Goal: Task Accomplishment & Management: Manage account settings

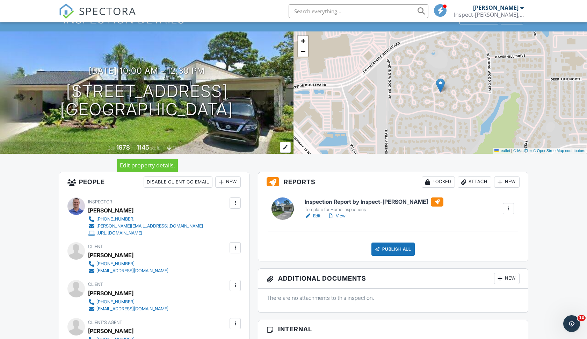
scroll to position [44, 0]
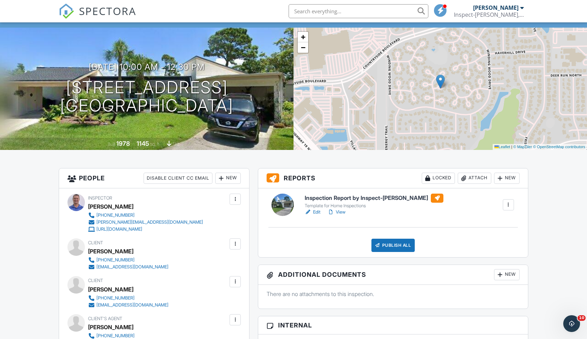
click at [473, 178] on div "Attach" at bounding box center [475, 178] width 34 height 11
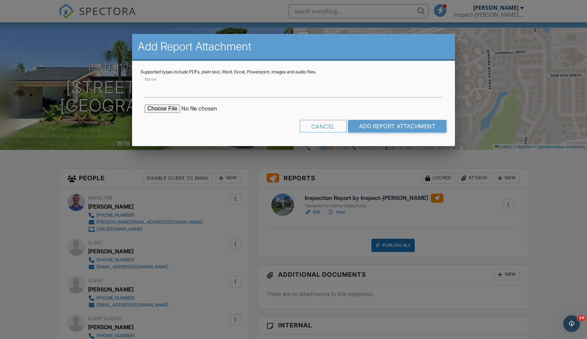
click at [163, 110] on input "file" at bounding box center [204, 108] width 119 height 8
type input "C:\fakepath\2587_Forest_Run_Ct_141_B___Inspection_Report_by_Inspect_O_Graff_.pdf"
click at [221, 92] on input "Name" at bounding box center [294, 88] width 298 height 17
click at [156, 90] on input "Full report PDF" at bounding box center [294, 88] width 298 height 17
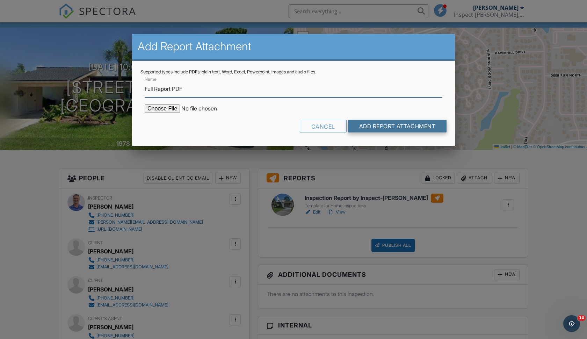
type input "Full Report PDF"
click at [361, 123] on input "Add Report Attachment" at bounding box center [397, 126] width 99 height 13
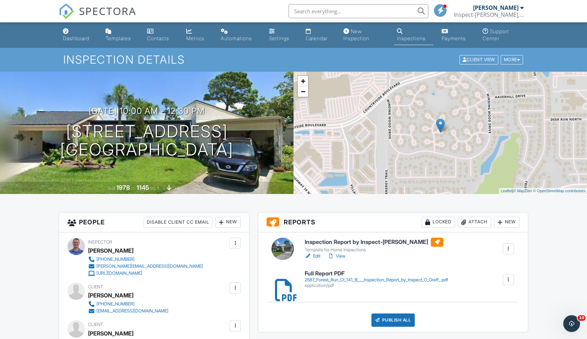
click at [478, 220] on div "Attach" at bounding box center [475, 222] width 34 height 11
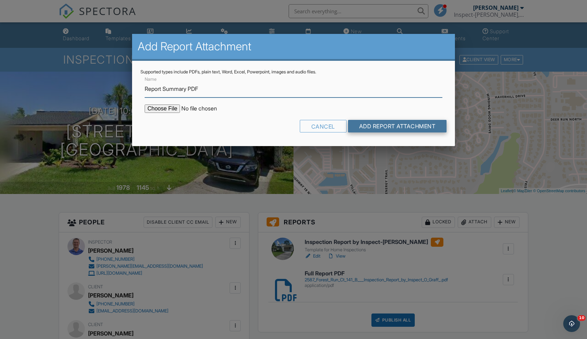
type input "Report Summary PDF"
click at [403, 125] on input "Add Report Attachment" at bounding box center [397, 126] width 99 height 13
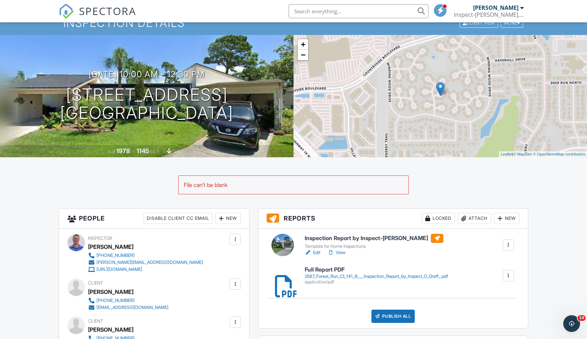
scroll to position [51, 0]
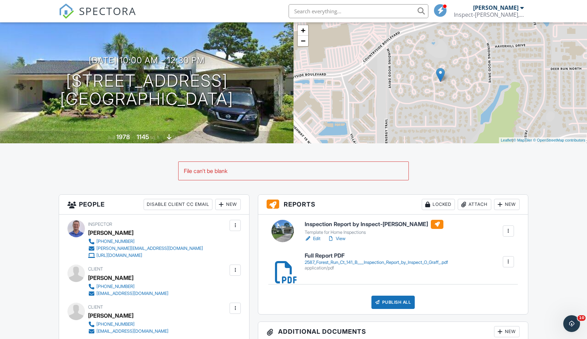
click at [468, 205] on div "Attach" at bounding box center [475, 204] width 34 height 11
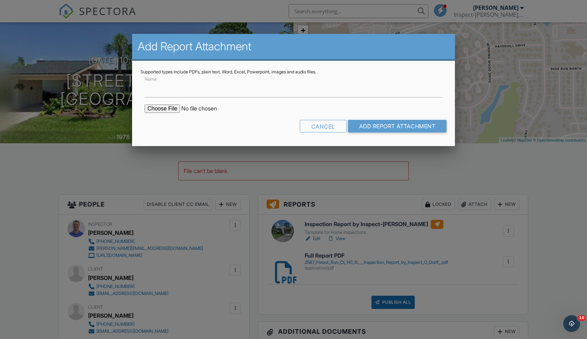
click at [169, 108] on input "file" at bounding box center [204, 108] width 119 height 8
type input "C:\fakepath\2587_Forest_Run_Ct_141_B___Inspection_Report Summary.pdf"
click at [182, 91] on input "Name" at bounding box center [294, 88] width 298 height 17
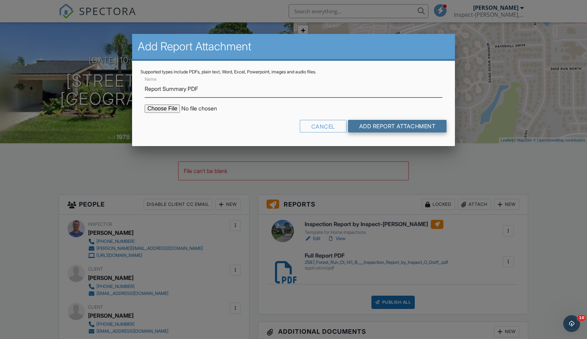
type input "Report Summary PDF"
click at [366, 124] on input "Add Report Attachment" at bounding box center [397, 126] width 99 height 13
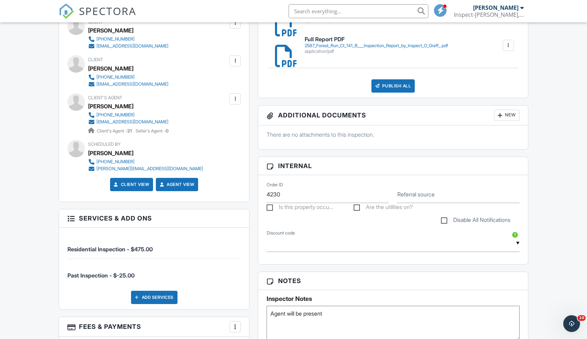
scroll to position [265, 0]
click at [400, 84] on div "Publish All" at bounding box center [393, 85] width 44 height 13
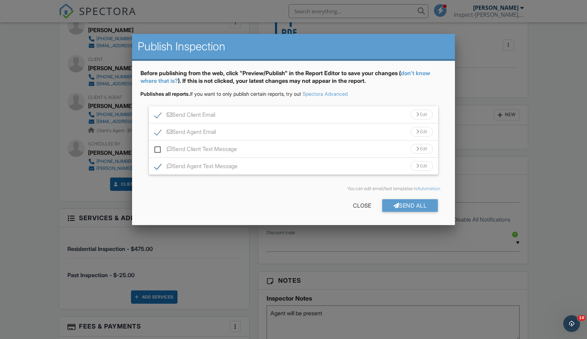
click at [158, 149] on label "Send Client Text Message" at bounding box center [195, 150] width 82 height 9
click at [158, 148] on input "Send Client Text Message" at bounding box center [156, 145] width 5 height 5
checkbox input "true"
click at [422, 112] on div "Edit" at bounding box center [421, 115] width 22 height 10
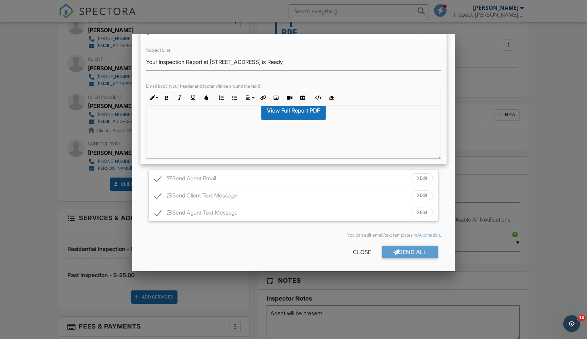
scroll to position [83, 0]
click at [423, 180] on div "Edit" at bounding box center [421, 179] width 22 height 10
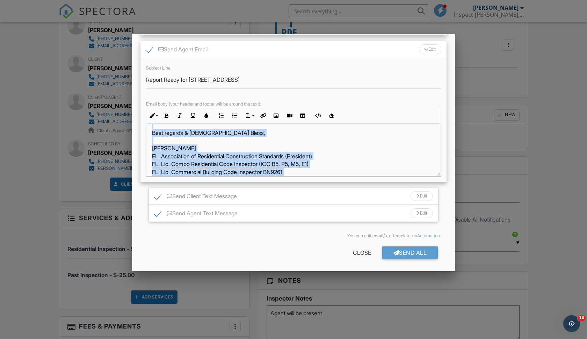
scroll to position [412, 0]
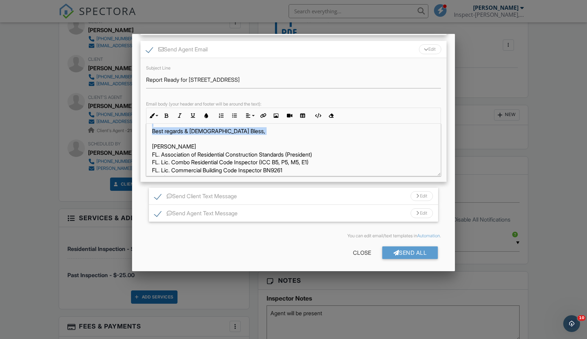
drag, startPoint x: 157, startPoint y: 146, endPoint x: 173, endPoint y: 130, distance: 23.2
click at [173, 130] on div "Hi Janet, The inspection report for 2587 Forest Run Ct 141 B is ready! View it …" at bounding box center [293, -1] width 294 height 577
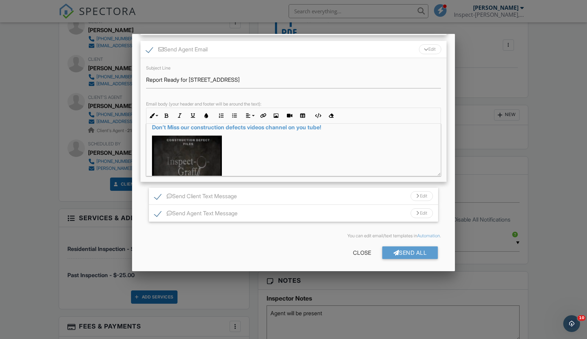
scroll to position [191, 0]
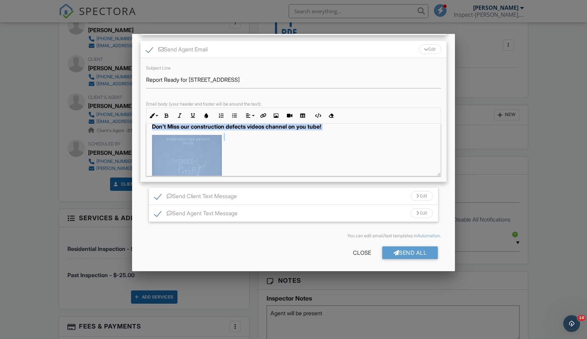
drag, startPoint x: 152, startPoint y: 125, endPoint x: 156, endPoint y: 131, distance: 6.6
click at [156, 131] on div "Hi Janet, The inspection report for 2587 Forest Run Ct 141 B is ready! View it …" at bounding box center [293, 220] width 294 height 577
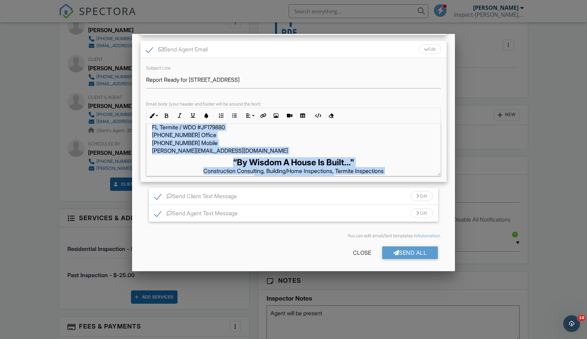
scroll to position [507, 0]
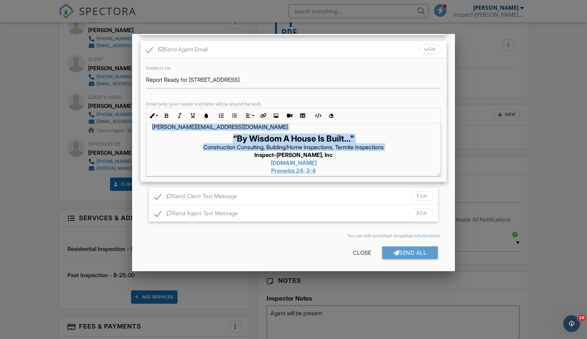
drag, startPoint x: 169, startPoint y: 139, endPoint x: 222, endPoint y: 144, distance: 53.3
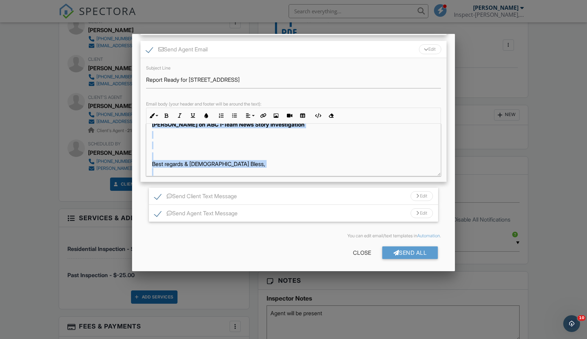
scroll to position [370, 0]
click at [222, 151] on p "Best regards & God Bless, Stephen F Graff FL. Association of Residential Constr…" at bounding box center [293, 209] width 283 height 117
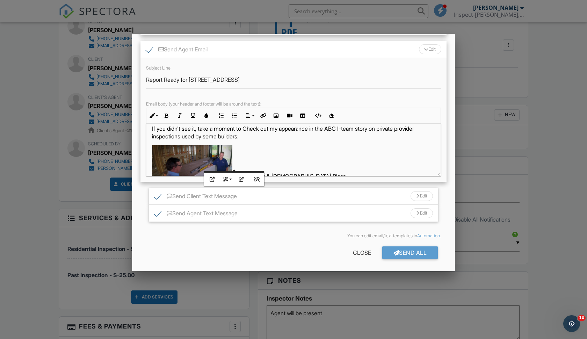
scroll to position [272, 0]
click at [217, 149] on img at bounding box center [192, 174] width 80 height 60
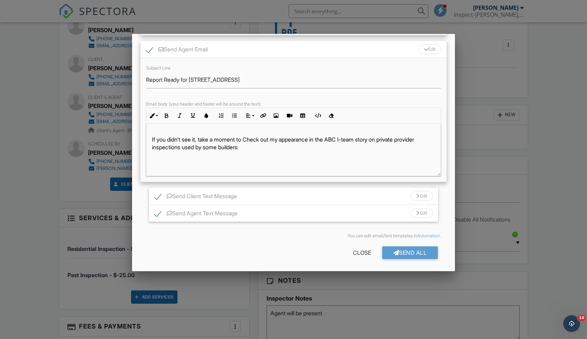
scroll to position [257, 0]
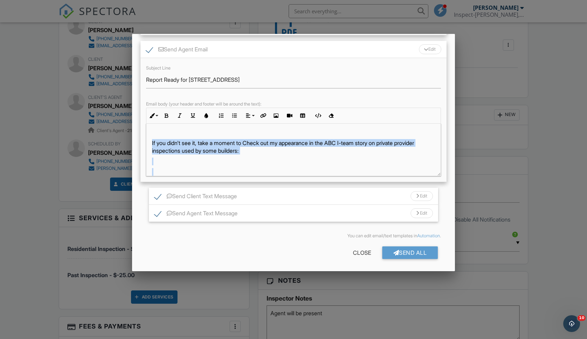
drag, startPoint x: 148, startPoint y: 138, endPoint x: 208, endPoint y: 169, distance: 67.0
click at [208, 169] on div "Hi Janet, The inspection report for 2587 Forest Run Ct 141 B is ready! View it …" at bounding box center [293, 113] width 294 height 492
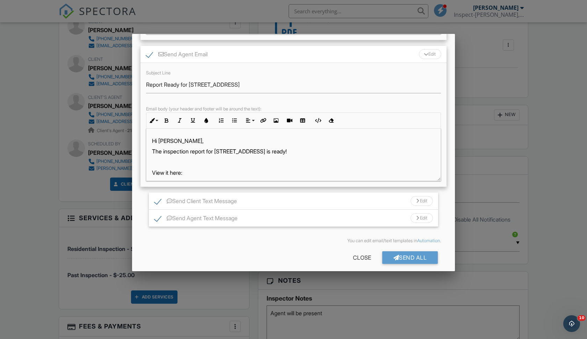
scroll to position [205, 0]
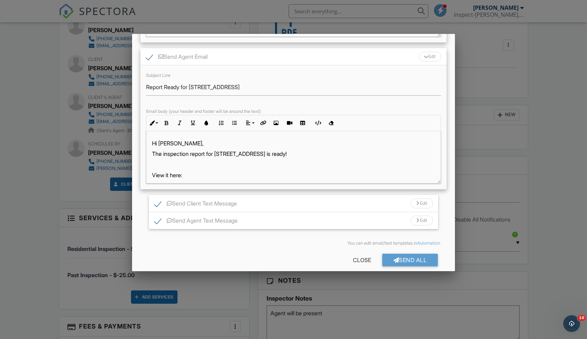
click at [423, 201] on div "Edit" at bounding box center [421, 203] width 22 height 10
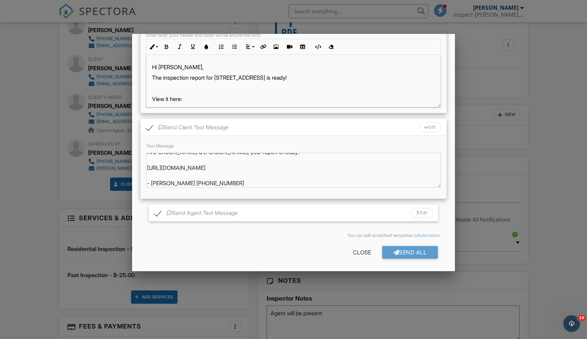
scroll to position [281, 0]
click at [396, 254] on div "Send All" at bounding box center [410, 252] width 56 height 13
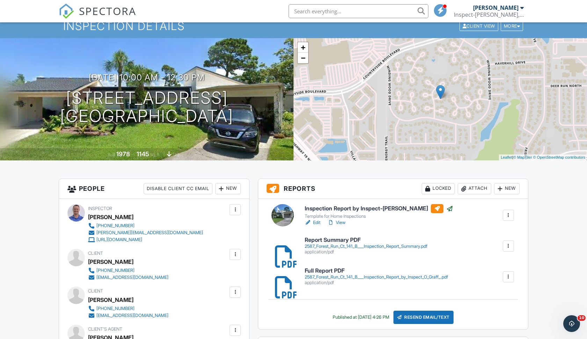
scroll to position [33, 0]
